Goal: Information Seeking & Learning: Learn about a topic

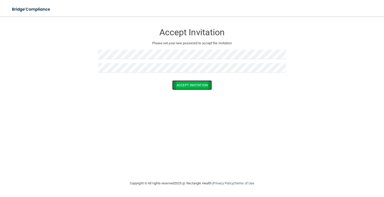
click at [189, 85] on button "Accept Invitation" at bounding box center [192, 85] width 40 height 10
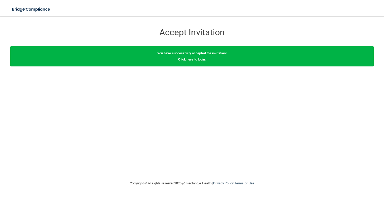
click at [194, 60] on link "Click here to login" at bounding box center [191, 59] width 27 height 4
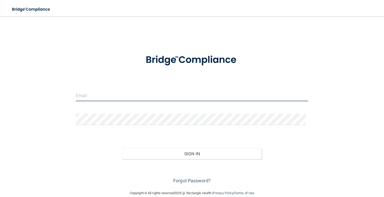
click at [153, 97] on input "email" at bounding box center [192, 96] width 233 height 12
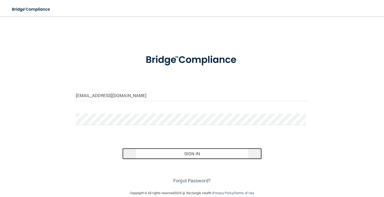
click at [146, 153] on button "Sign In" at bounding box center [192, 153] width 140 height 11
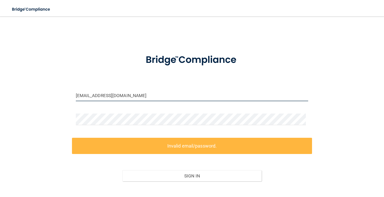
click at [89, 95] on input "[EMAIL_ADDRESS][DOMAIN_NAME]" at bounding box center [192, 96] width 233 height 12
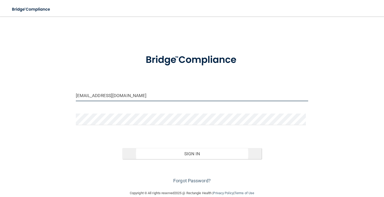
type input "[EMAIL_ADDRESS][DOMAIN_NAME]"
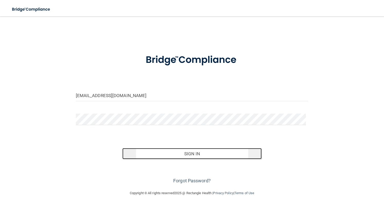
click at [150, 153] on button "Sign In" at bounding box center [192, 153] width 140 height 11
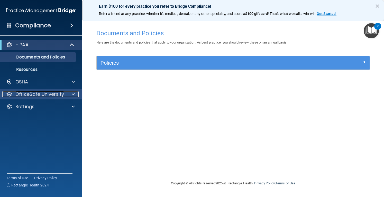
click at [45, 95] on p "OfficeSafe University" at bounding box center [39, 94] width 49 height 6
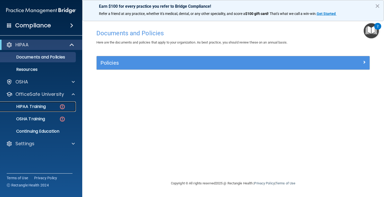
click at [37, 106] on p "HIPAA Training" at bounding box center [24, 106] width 42 height 5
